Goal: Information Seeking & Learning: Learn about a topic

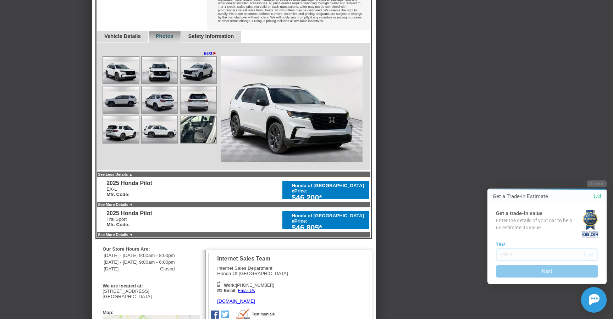
scroll to position [349, 0]
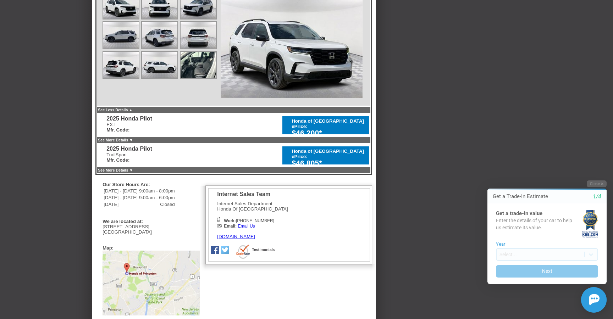
click at [130, 108] on link "See Less Details ▲" at bounding box center [115, 110] width 35 height 4
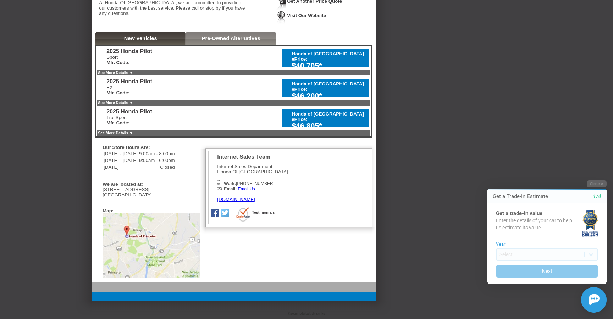
click at [133, 101] on link "See More Details ▼" at bounding box center [115, 103] width 35 height 4
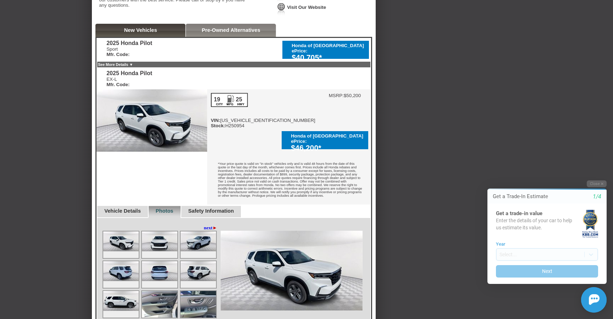
click at [134, 68] on div "See More Details ▼" at bounding box center [233, 64] width 275 height 7
click at [133, 65] on link "See More Details ▼" at bounding box center [115, 64] width 35 height 4
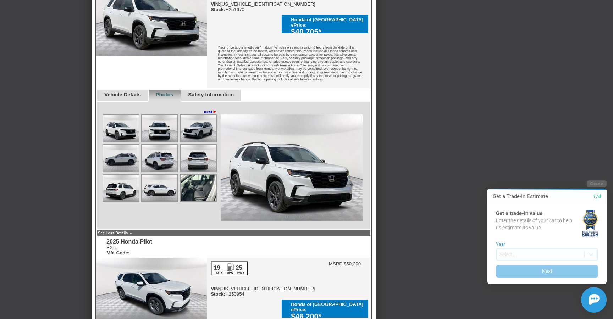
scroll to position [225, 0]
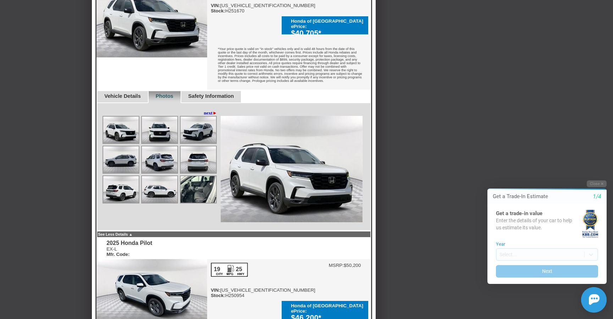
click at [136, 231] on div "See Less Details ▲" at bounding box center [233, 234] width 275 height 7
click at [133, 232] on link "See Less Details ▲" at bounding box center [115, 234] width 35 height 4
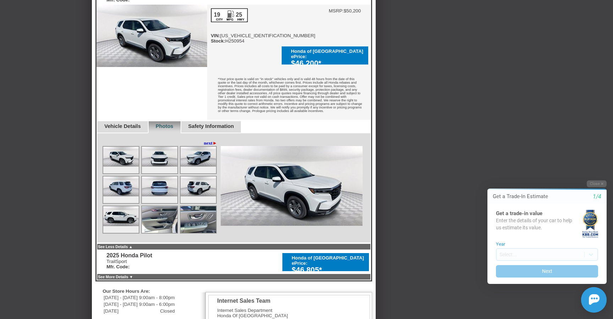
click at [133, 275] on link "See More Details ▼" at bounding box center [115, 277] width 35 height 4
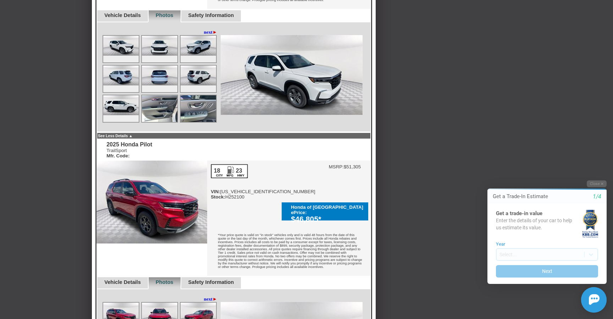
scroll to position [336, 0]
click at [133, 134] on link "See Less Details ▲" at bounding box center [115, 136] width 35 height 4
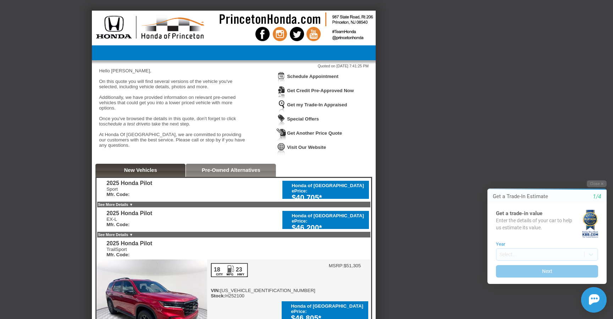
scroll to position [0, 0]
drag, startPoint x: 164, startPoint y: 171, endPoint x: 335, endPoint y: 191, distance: 172.6
click at [335, 194] on div "$40,705*" at bounding box center [329, 198] width 74 height 9
click at [125, 197] on b "Mfr. Code:" at bounding box center [117, 194] width 23 height 5
click at [132, 207] on link "See More Details ▼" at bounding box center [115, 205] width 35 height 4
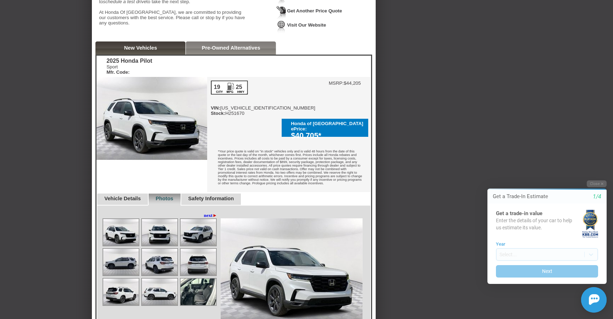
scroll to position [127, 0]
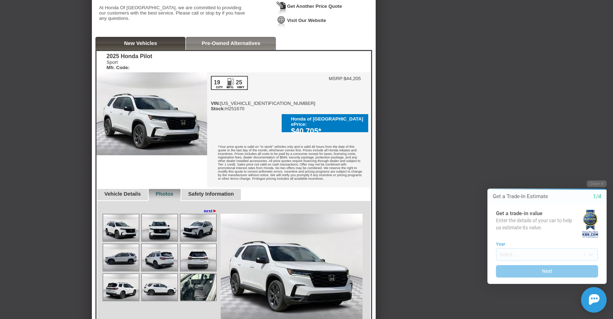
drag, startPoint x: 209, startPoint y: 129, endPoint x: 342, endPoint y: 104, distance: 135.4
click at [342, 127] on div "$40,705*" at bounding box center [328, 131] width 74 height 9
drag, startPoint x: 342, startPoint y: 104, endPoint x: 317, endPoint y: 104, distance: 24.5
click at [317, 127] on div "$40,705*" at bounding box center [328, 131] width 74 height 9
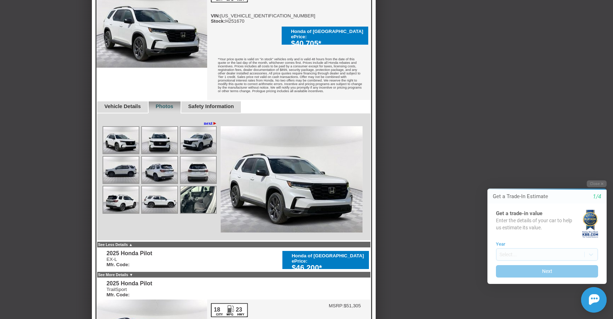
scroll to position [215, 0]
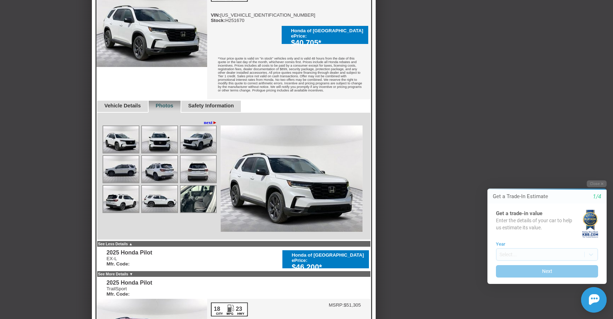
click at [133, 272] on link "See More Details ▼" at bounding box center [115, 274] width 35 height 4
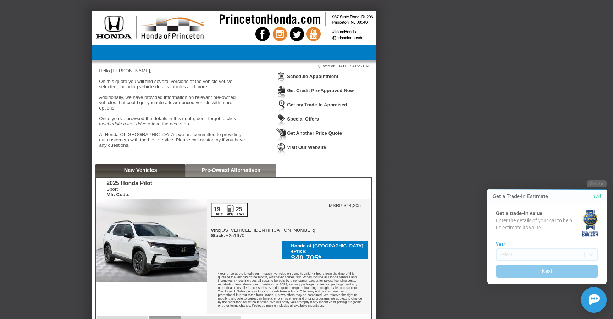
scroll to position [0, 0]
